Goal: Navigation & Orientation: Find specific page/section

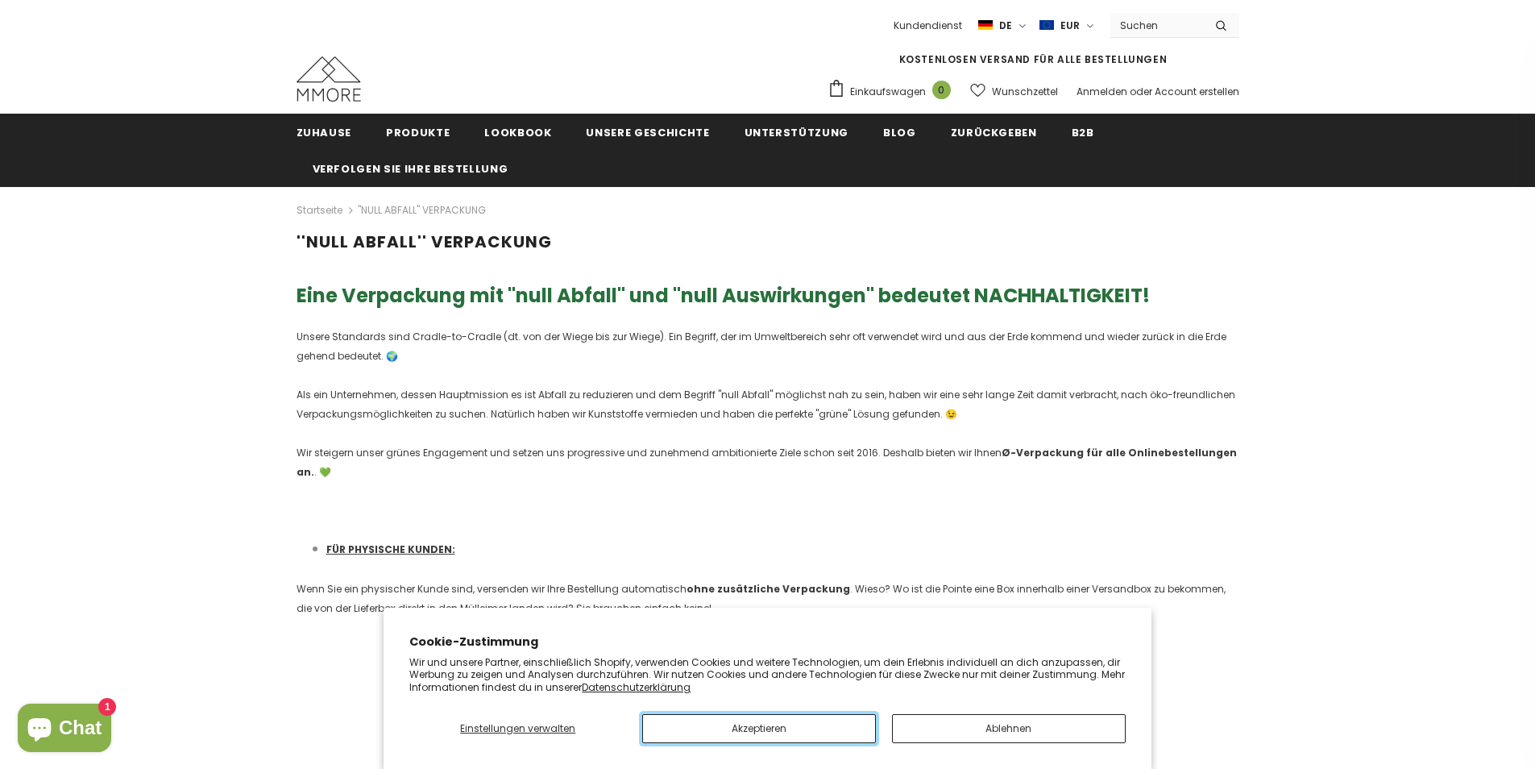
click at [805, 731] on button "Akzeptieren" at bounding box center [759, 728] width 234 height 29
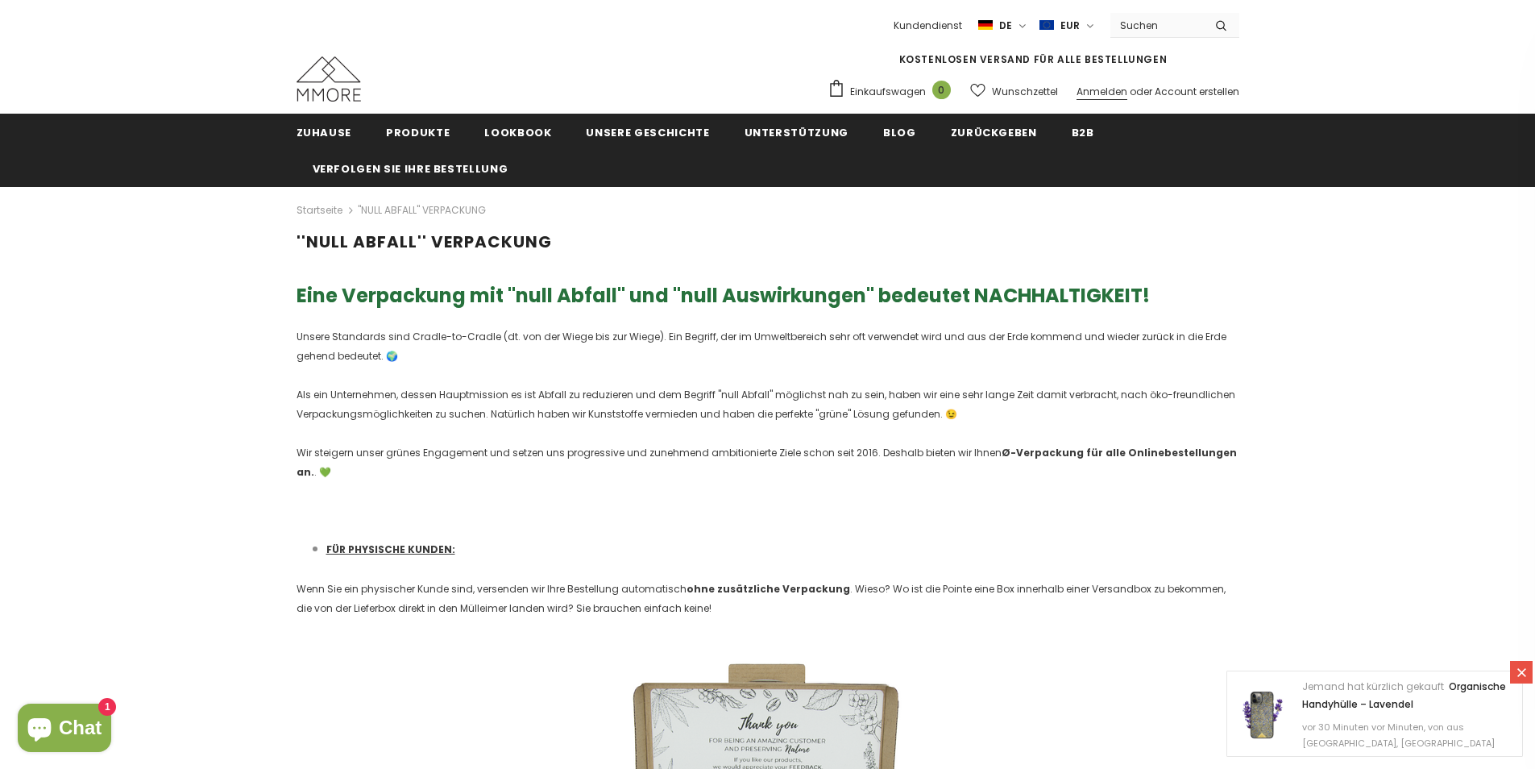
click at [1087, 94] on link "Anmelden" at bounding box center [1102, 92] width 51 height 14
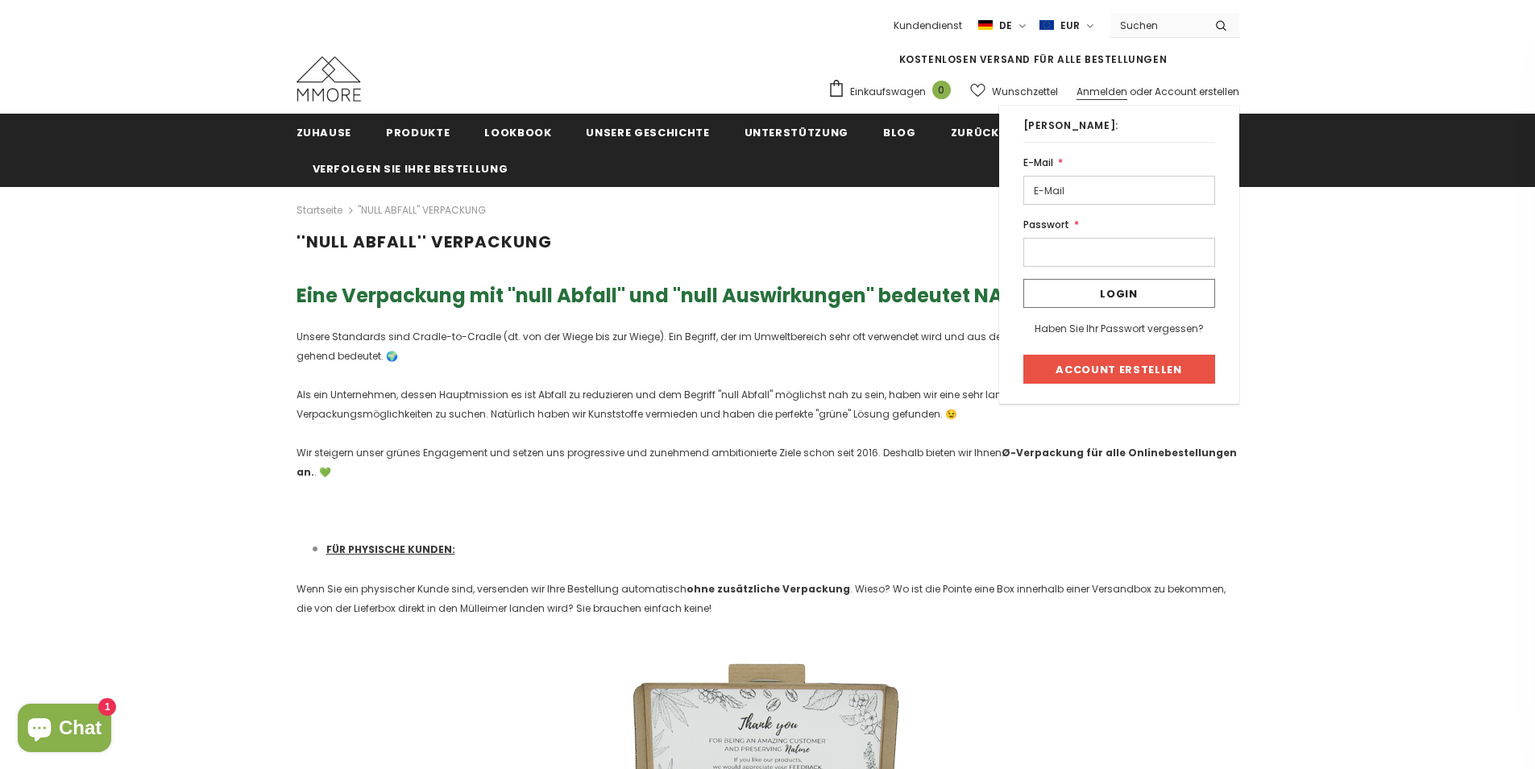
click at [1120, 94] on link "Anmelden" at bounding box center [1102, 92] width 51 height 14
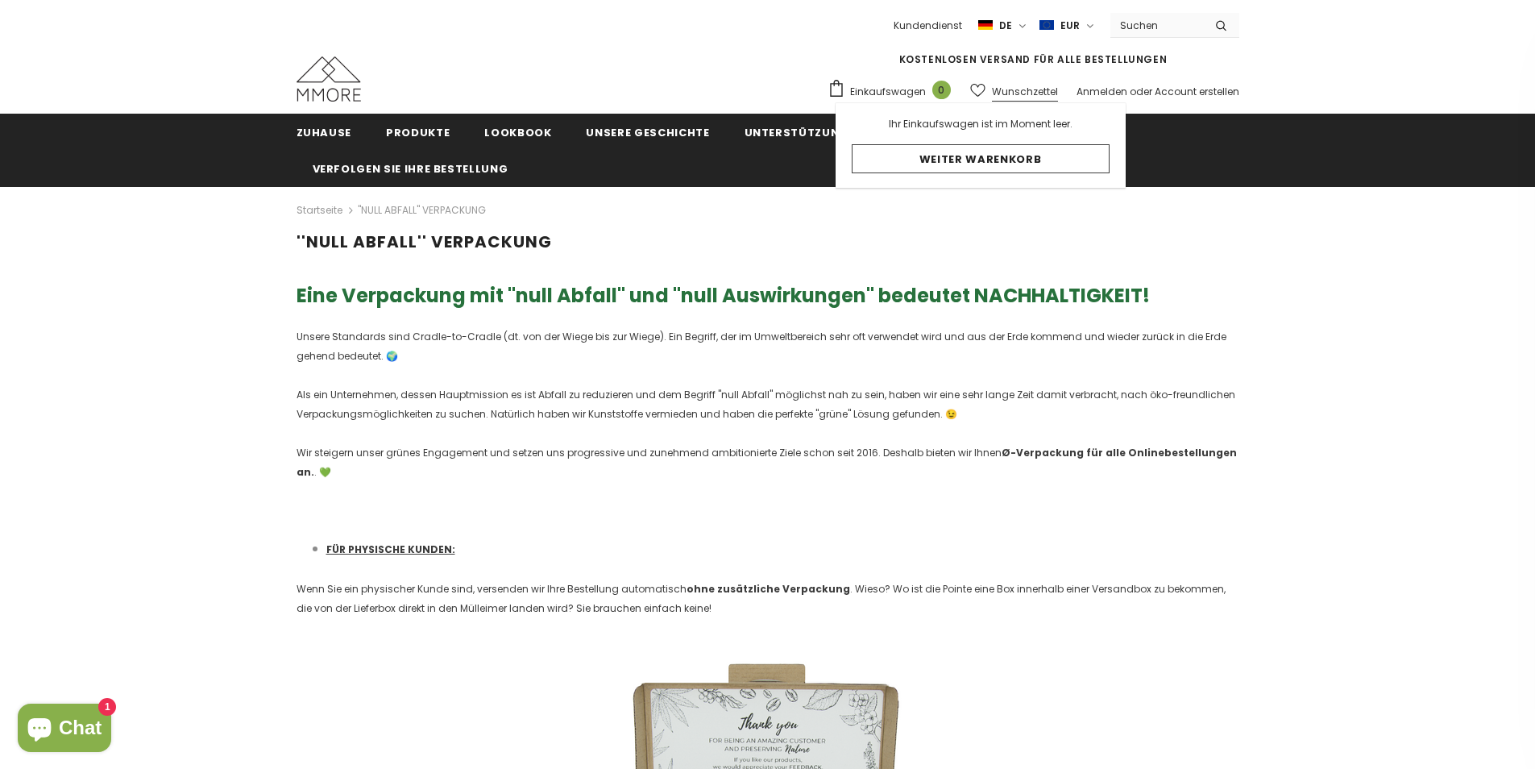
click at [1020, 95] on span "Wunschzettel" at bounding box center [1025, 92] width 66 height 16
